Goal: Task Accomplishment & Management: Manage account settings

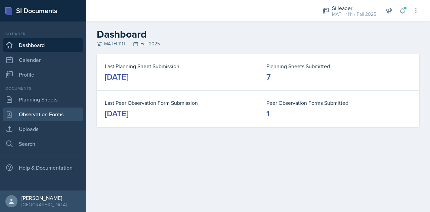
click at [31, 114] on link "Observation Forms" at bounding box center [43, 113] width 81 height 13
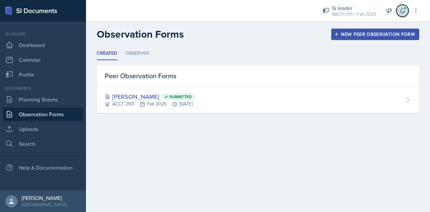
click at [402, 16] on button at bounding box center [402, 11] width 12 height 12
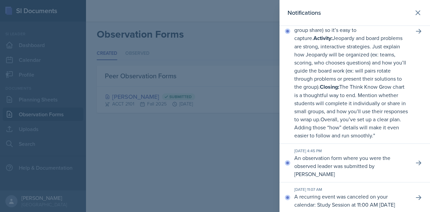
scroll to position [108, 0]
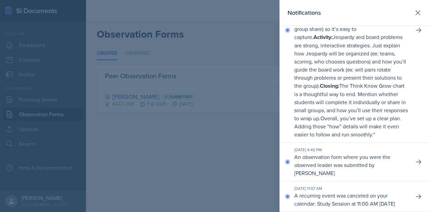
click at [231, 131] on div at bounding box center [215, 106] width 430 height 212
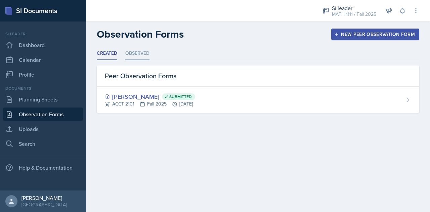
click at [135, 54] on li "Observed" at bounding box center [137, 53] width 24 height 13
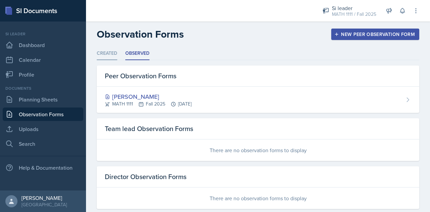
click at [113, 50] on li "Created" at bounding box center [107, 53] width 20 height 13
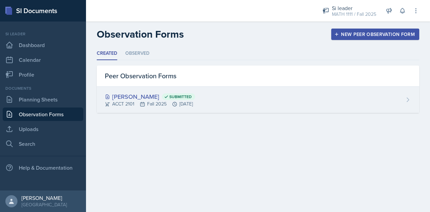
click at [234, 101] on div "[PERSON_NAME] Submitted ACCT 2101 Fall 2025 [DATE]" at bounding box center [258, 100] width 322 height 26
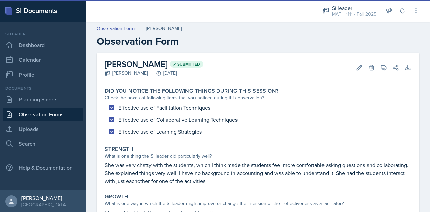
click at [18, 113] on link "Observation Forms" at bounding box center [43, 113] width 81 height 13
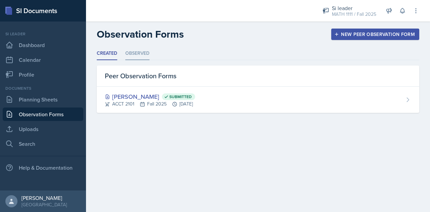
click at [144, 57] on li "Observed" at bounding box center [137, 53] width 24 height 13
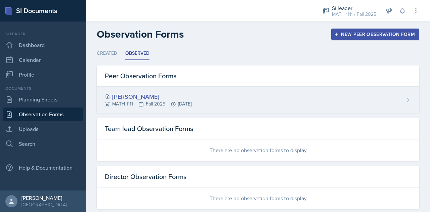
click at [242, 102] on div "[PERSON_NAME] MATH 1111 Fall 2025 [DATE]" at bounding box center [258, 100] width 322 height 26
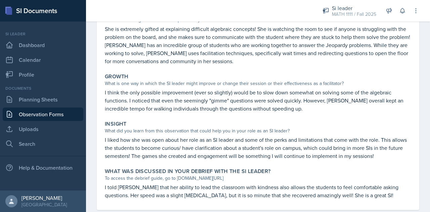
scroll to position [150, 0]
